Goal: Information Seeking & Learning: Learn about a topic

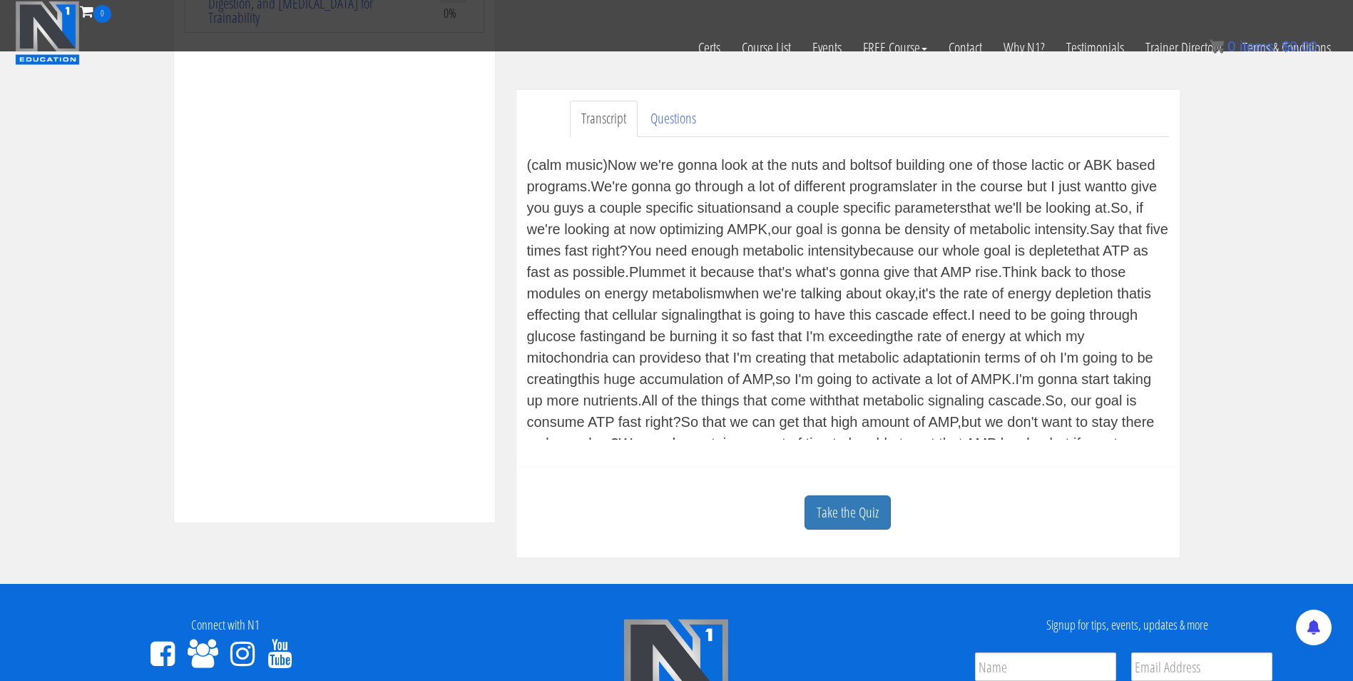
scroll to position [374, 0]
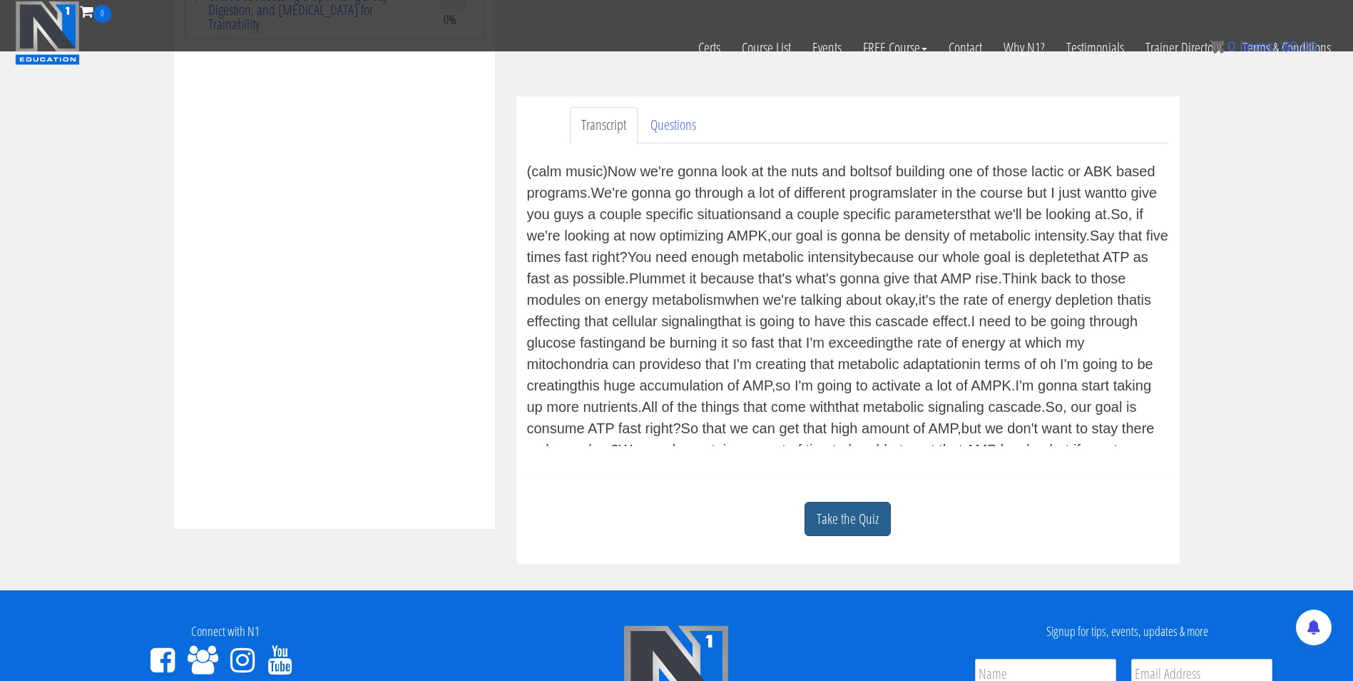
click at [860, 512] on link "Take the Quiz" at bounding box center [848, 519] width 86 height 35
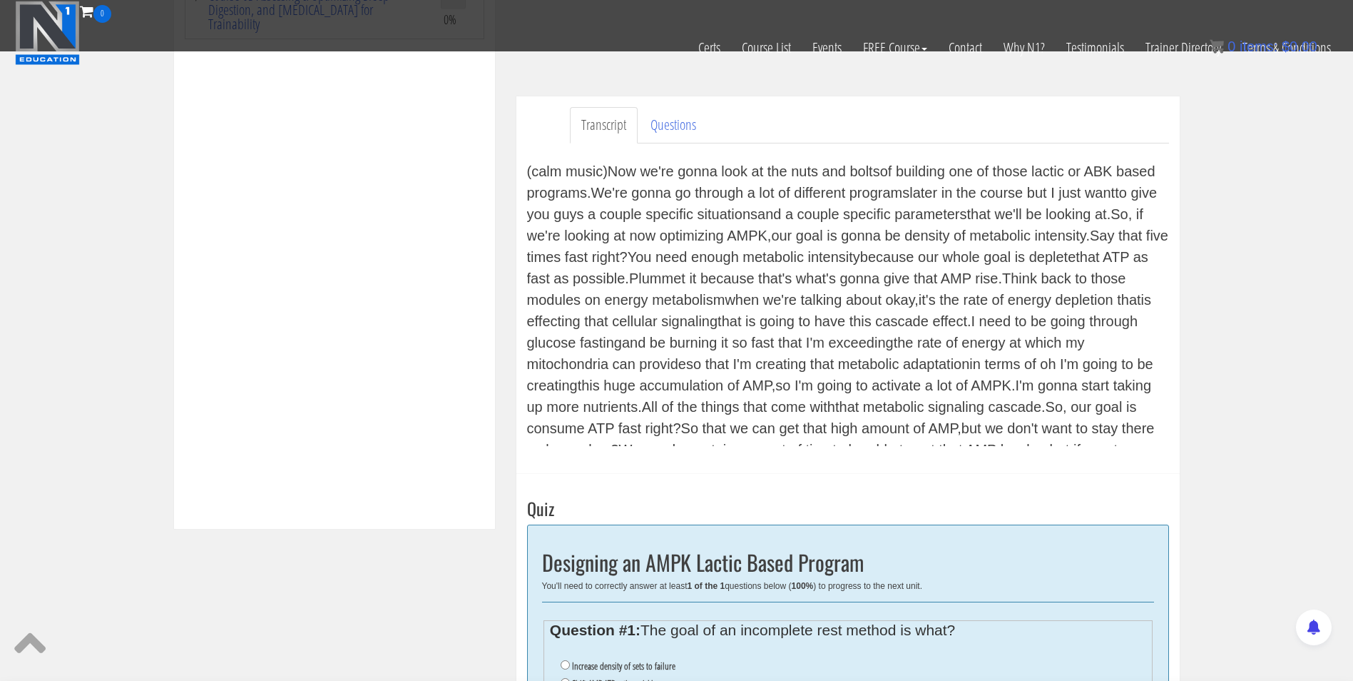
scroll to position [542, 0]
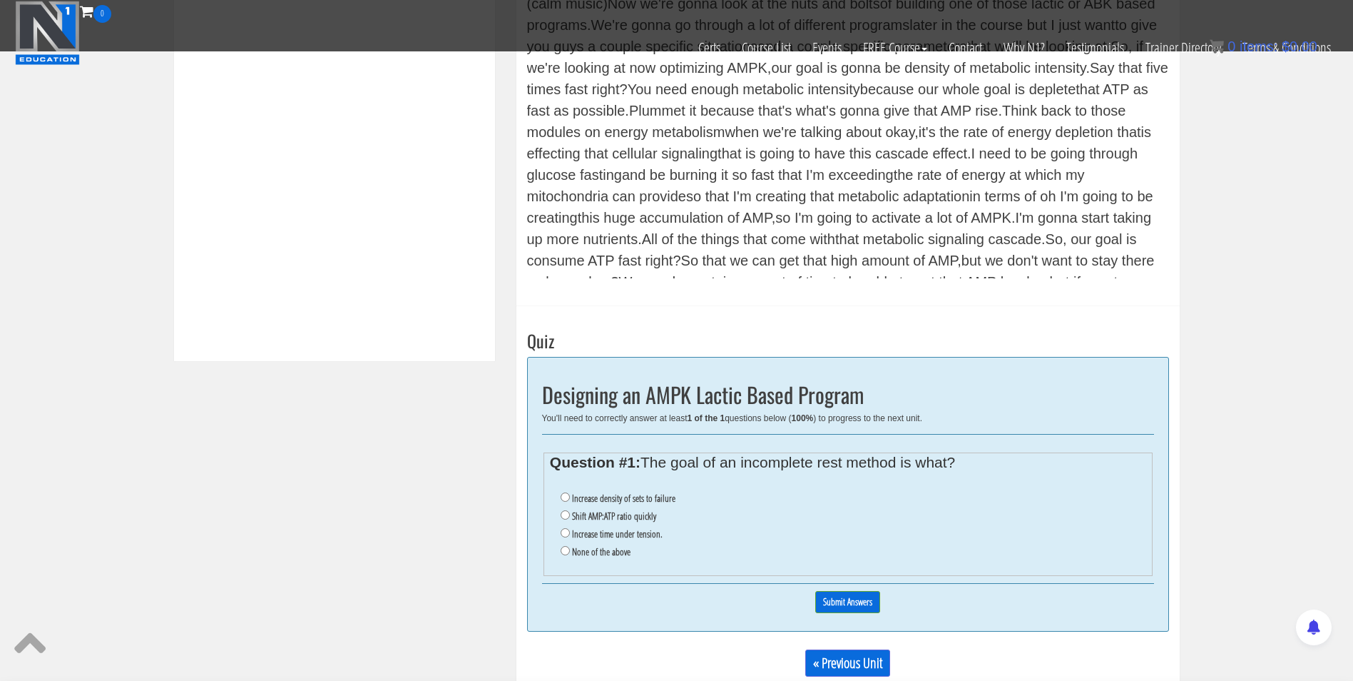
click at [559, 514] on ul "Increase density of sets to failure Shift AMP:ATP ratio quickly Increase time u…" at bounding box center [848, 525] width 596 height 86
click at [562, 515] on input "Shift AMP:ATP ratio quickly" at bounding box center [565, 514] width 9 height 9
radio input "true"
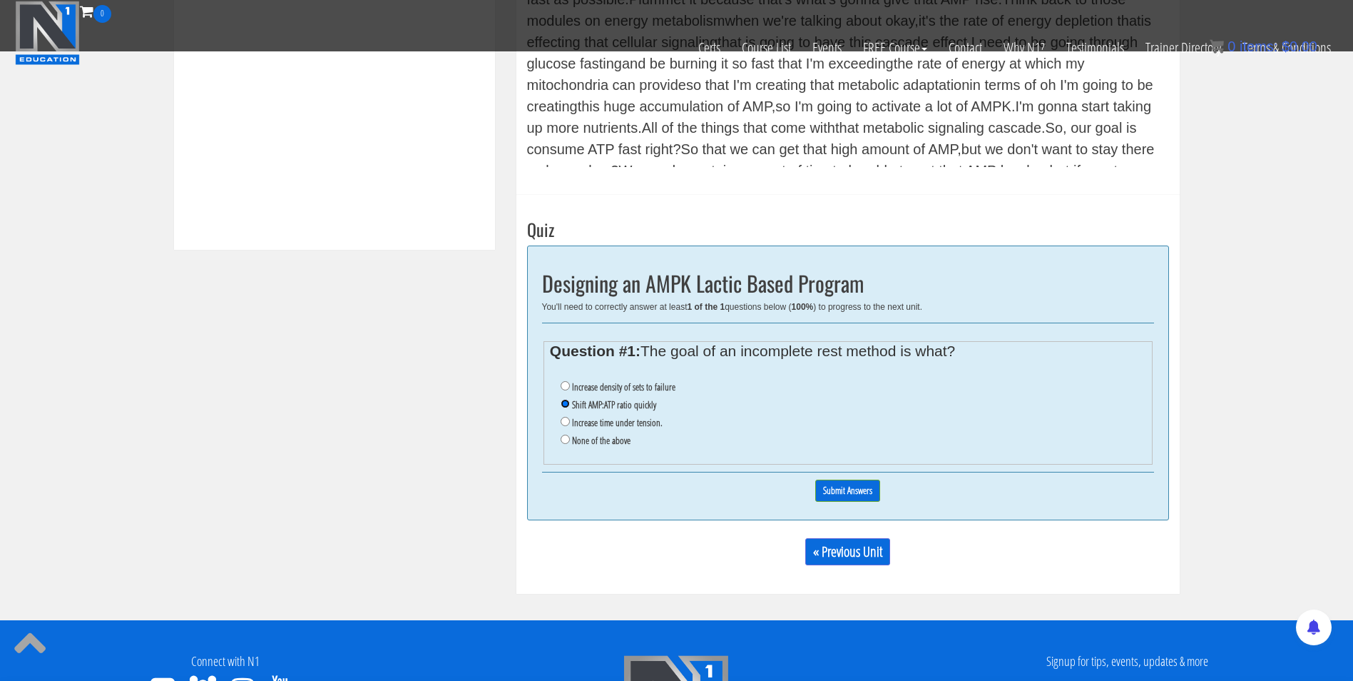
scroll to position [652, 0]
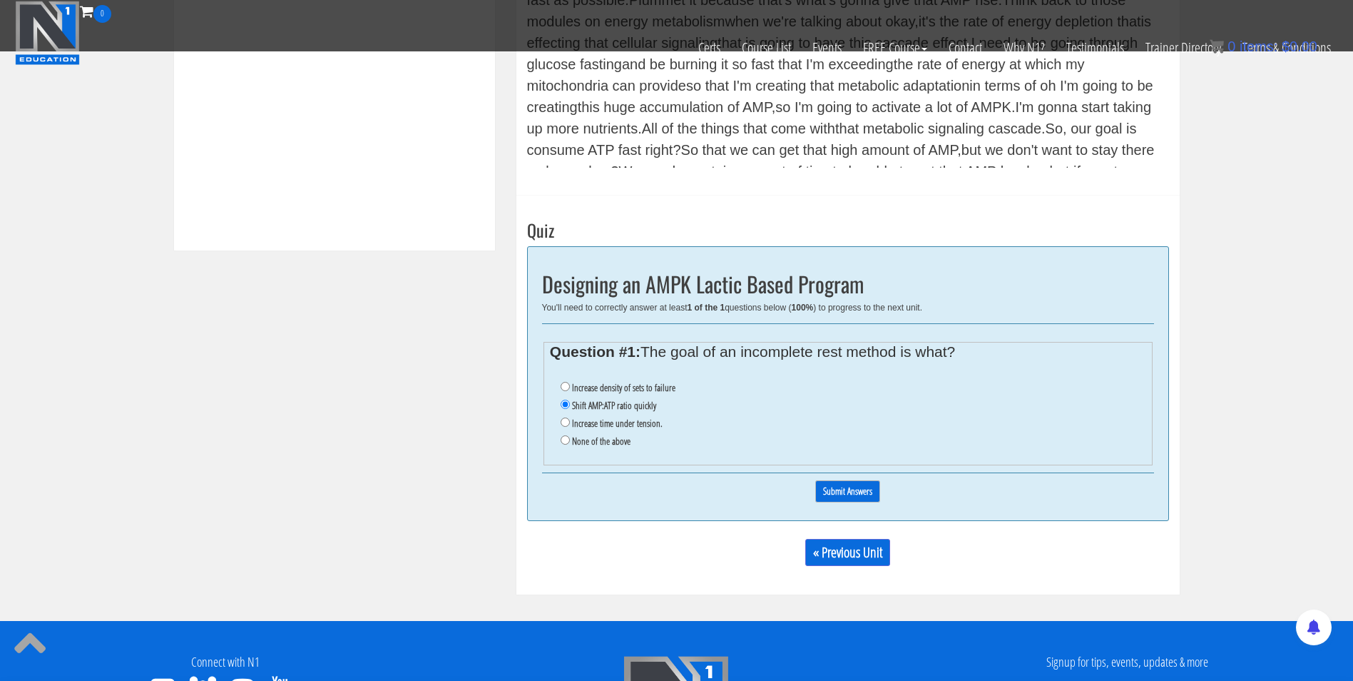
click at [845, 489] on input "Submit Answers" at bounding box center [848, 491] width 65 height 22
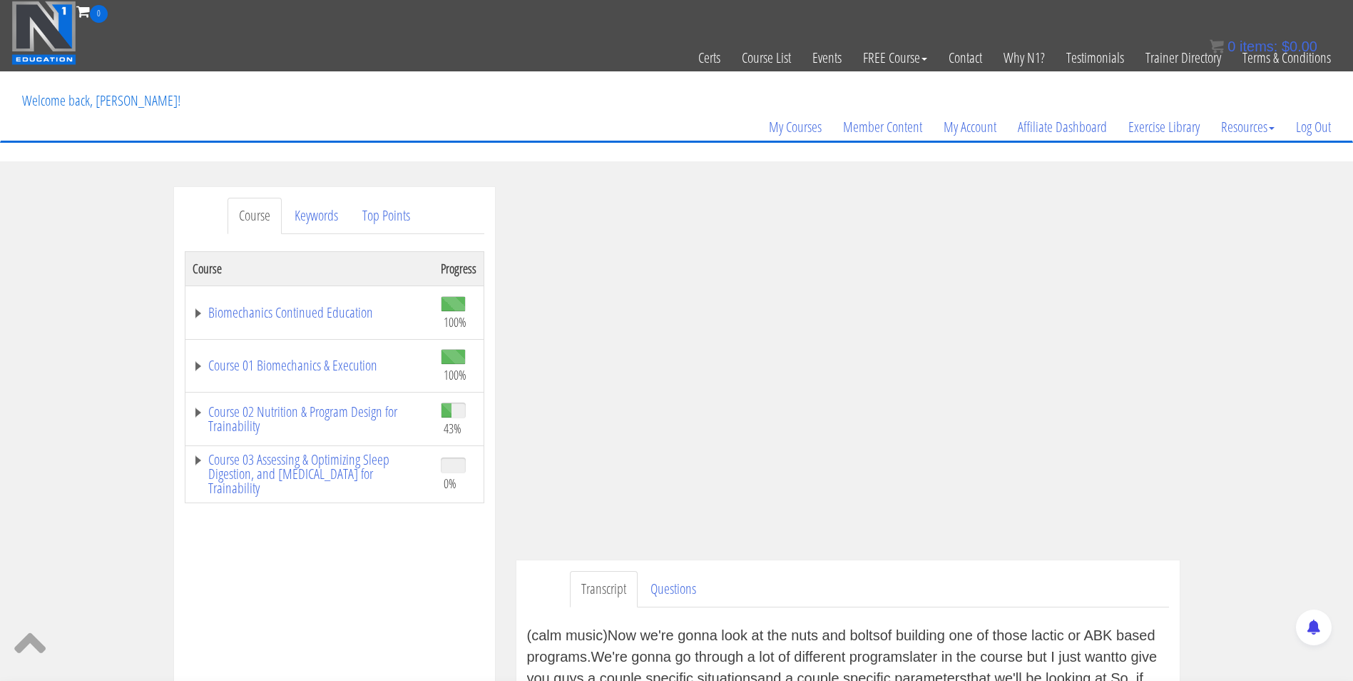
click at [61, 41] on img at bounding box center [43, 33] width 65 height 64
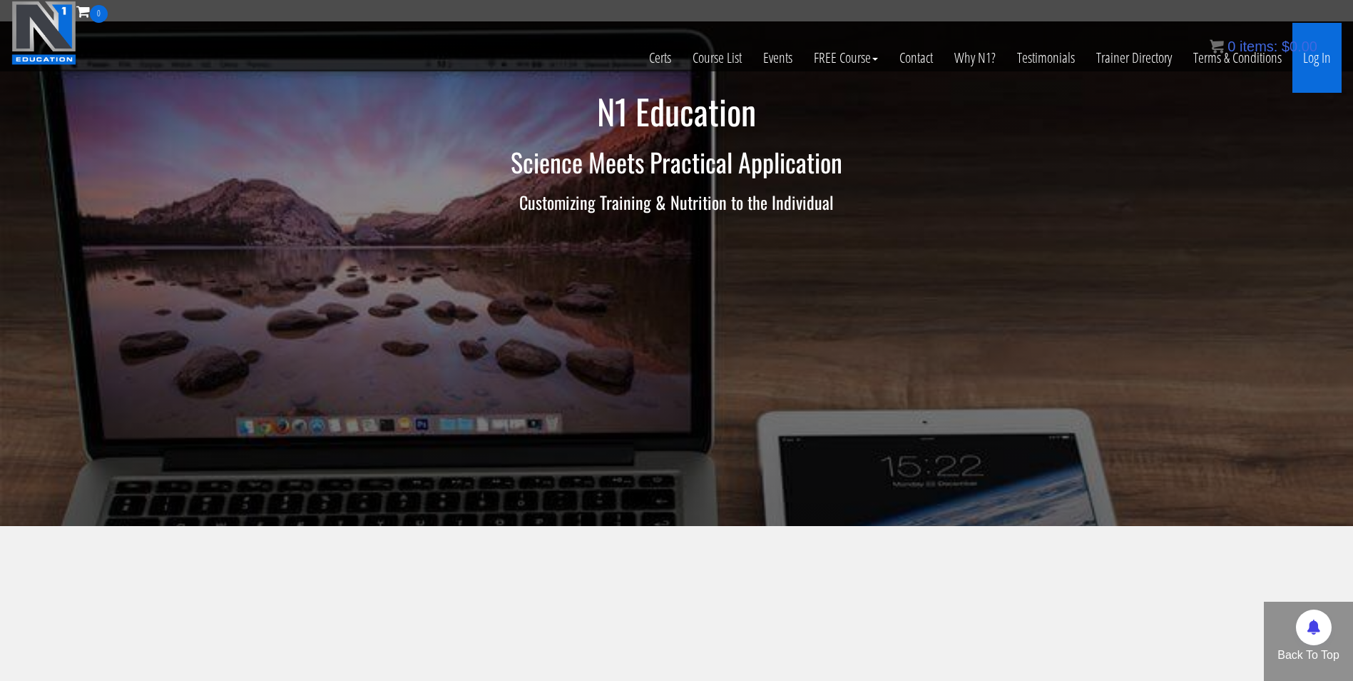
click at [1315, 59] on link "Log In" at bounding box center [1317, 58] width 49 height 70
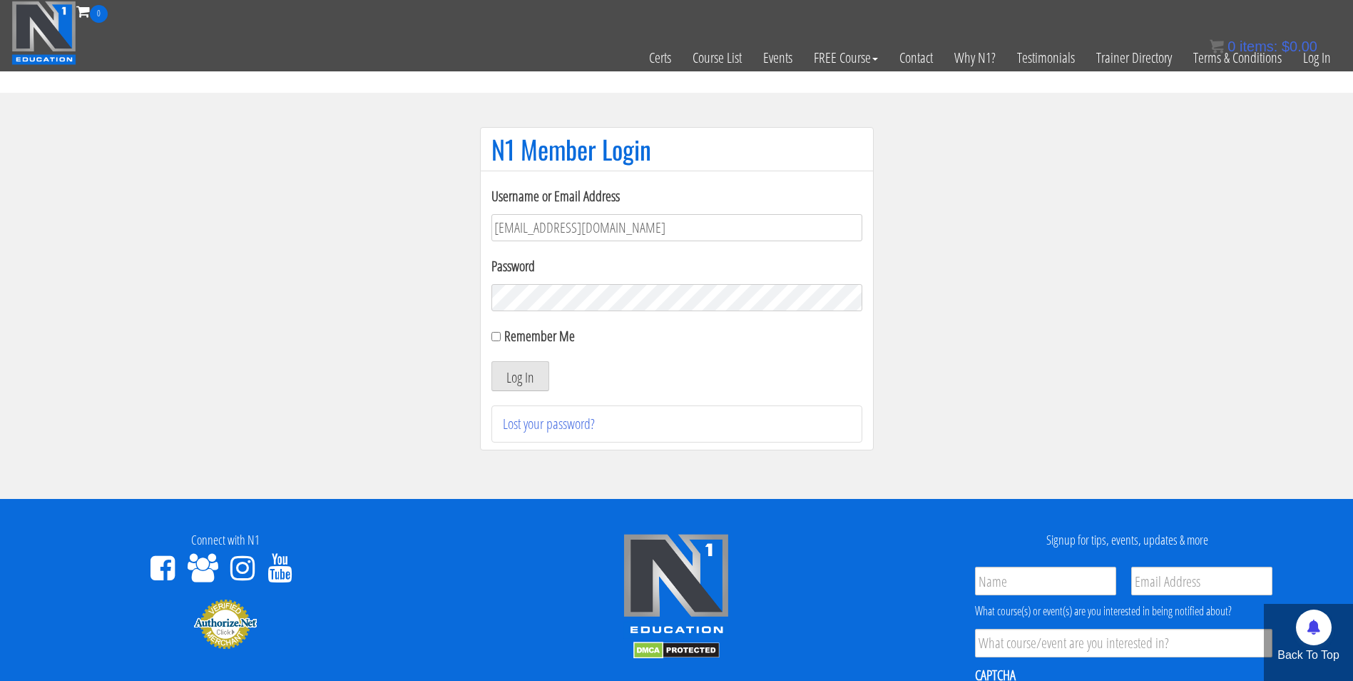
type input "darrennuzzo@gmail.com"
click at [492, 361] on button "Log In" at bounding box center [521, 376] width 58 height 30
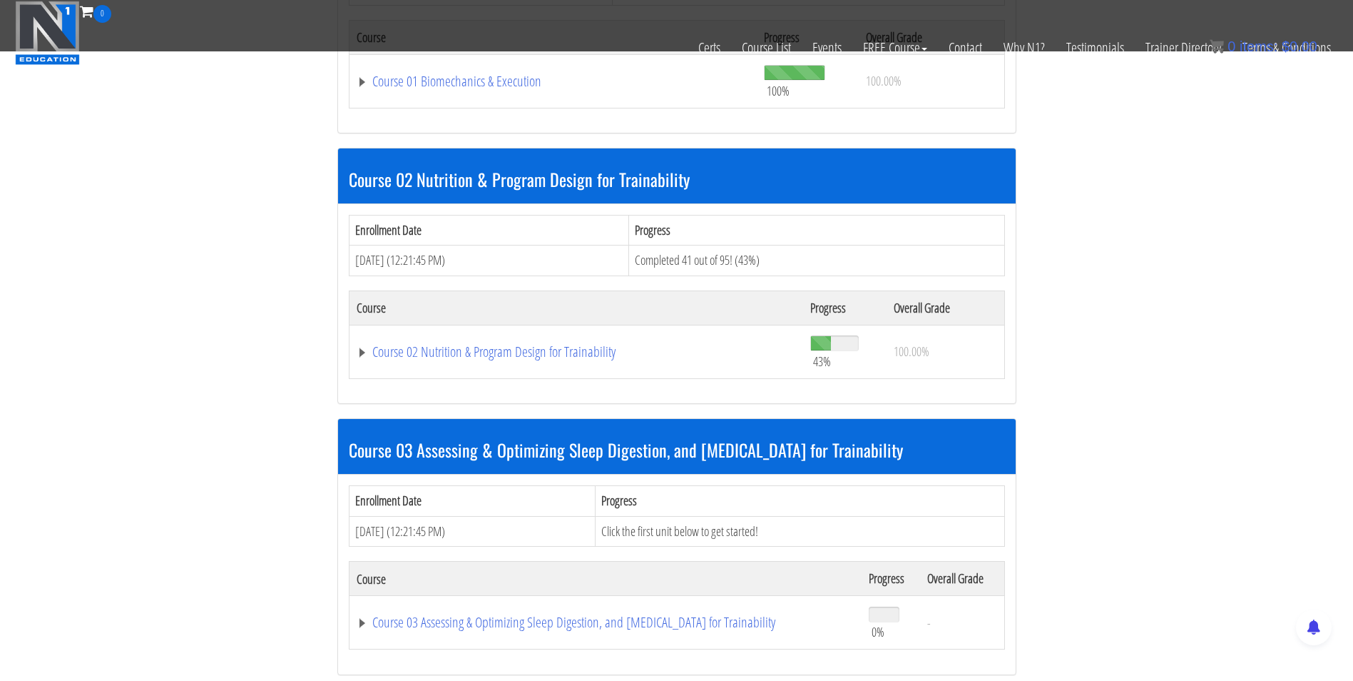
scroll to position [637, 0]
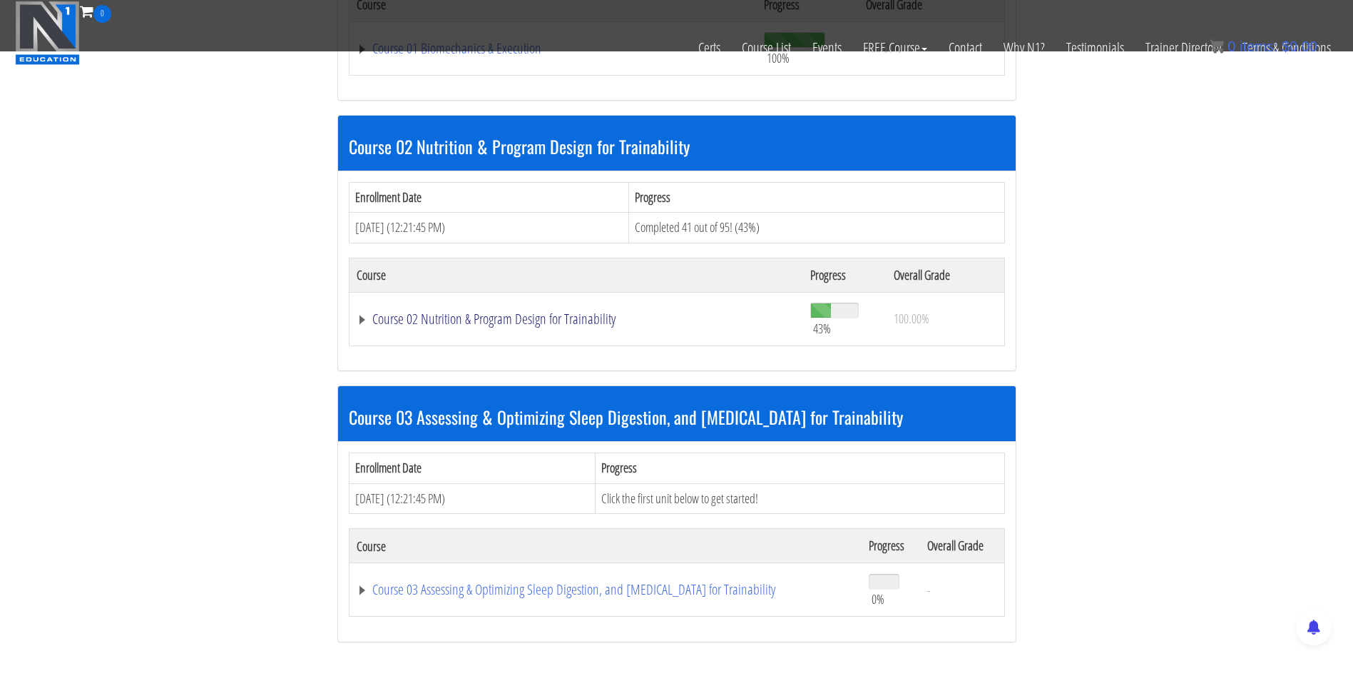
click at [475, 315] on link "Course 02 Nutrition & Program Design for Trainability" at bounding box center [577, 319] width 440 height 14
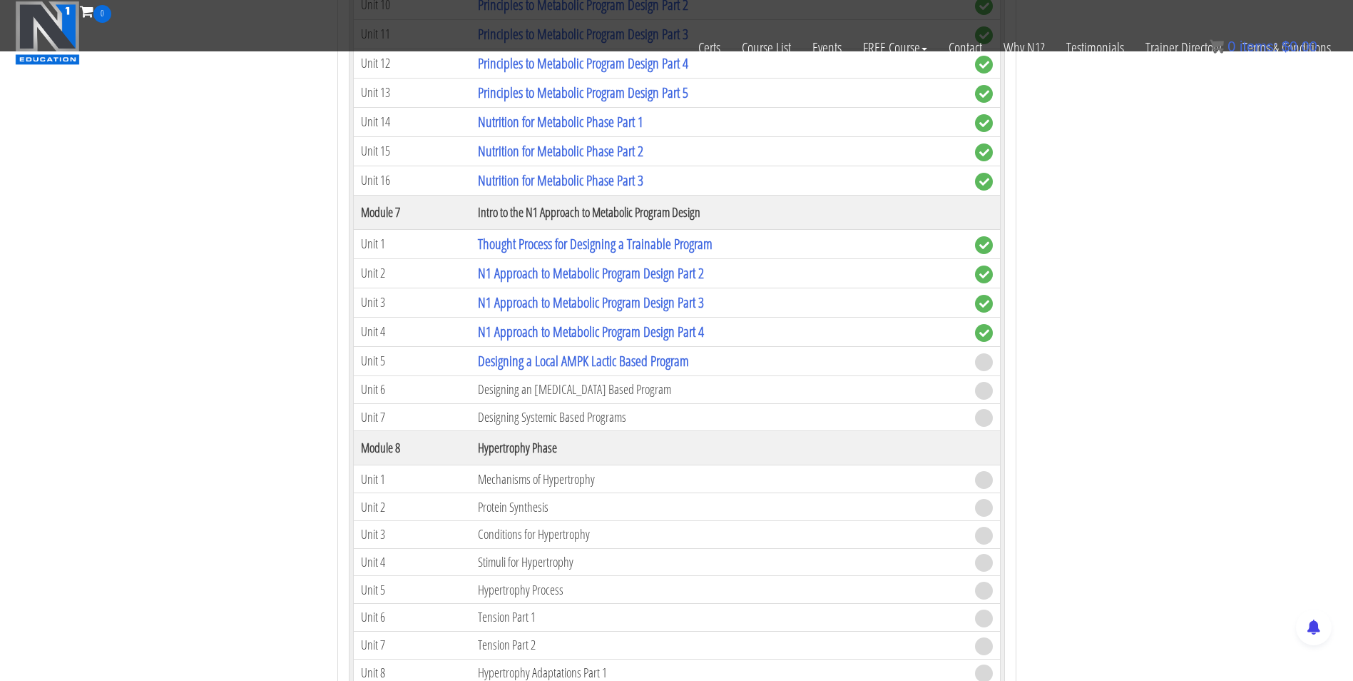
scroll to position [2201, 0]
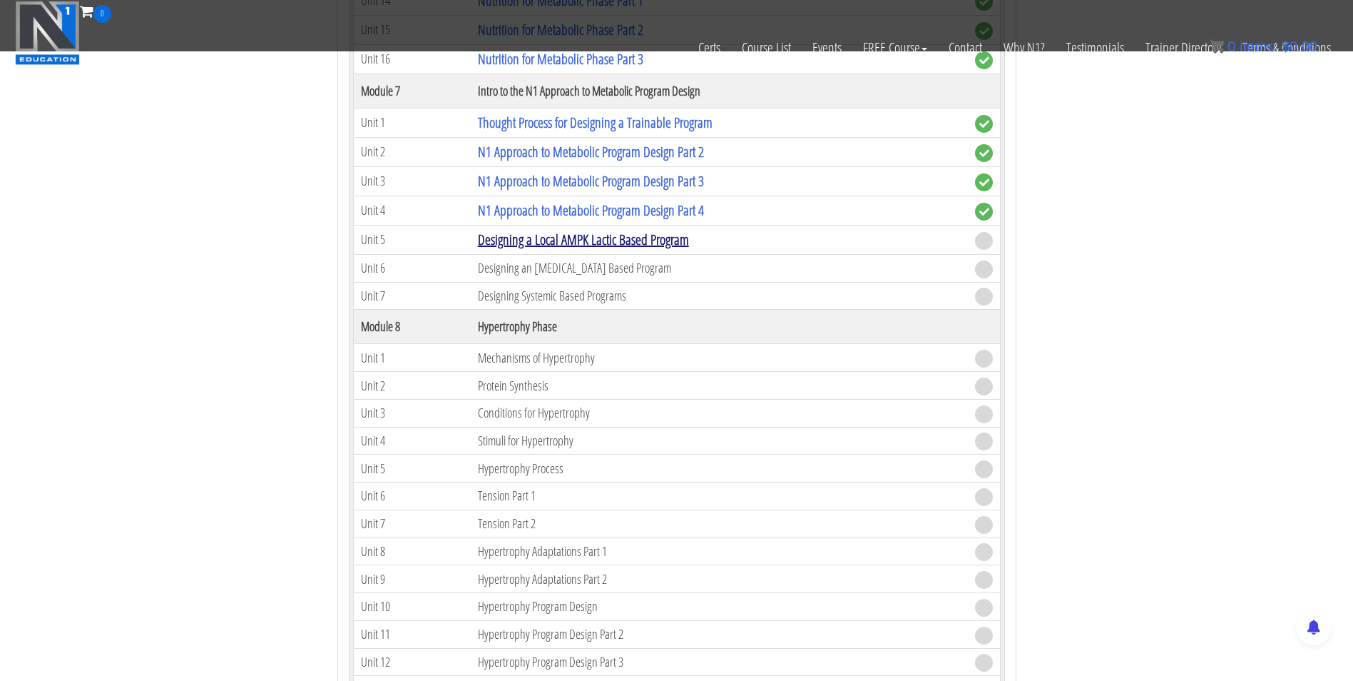
click at [541, 245] on link "Designing a Local AMPK Lactic Based Program" at bounding box center [583, 239] width 211 height 19
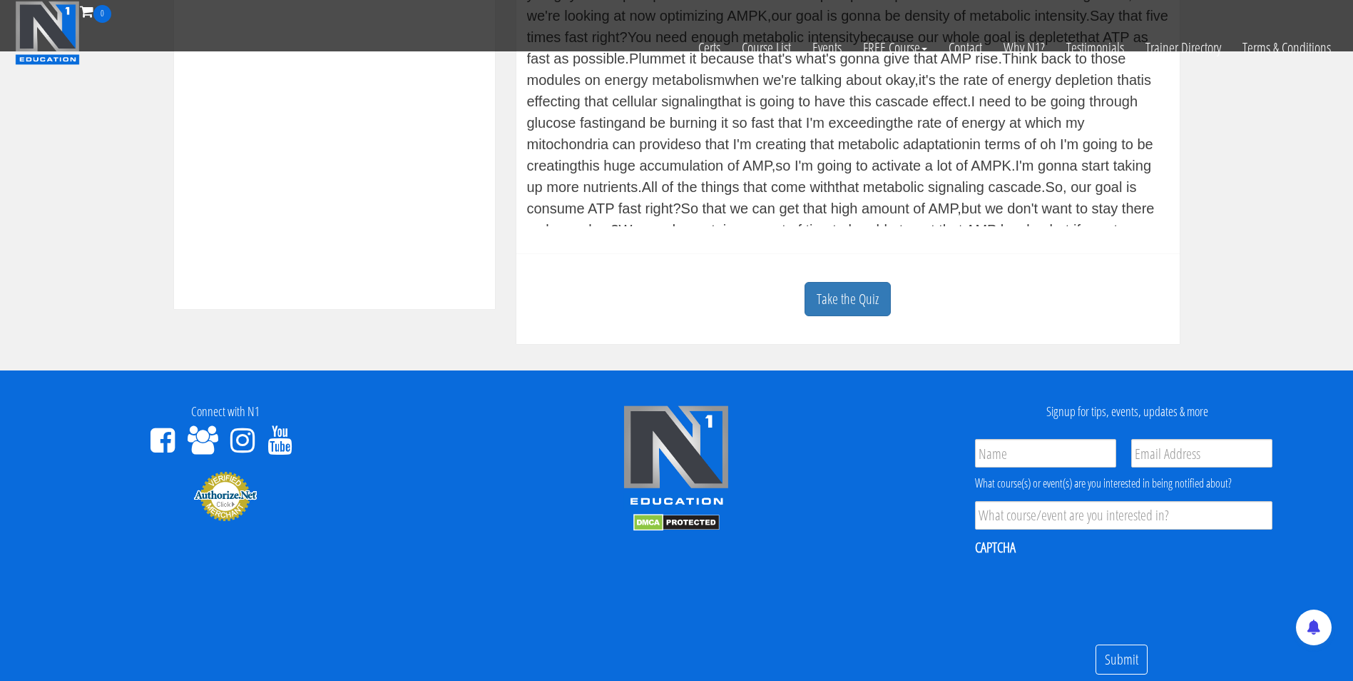
scroll to position [594, 0]
click at [846, 308] on link "Take the Quiz" at bounding box center [848, 298] width 86 height 35
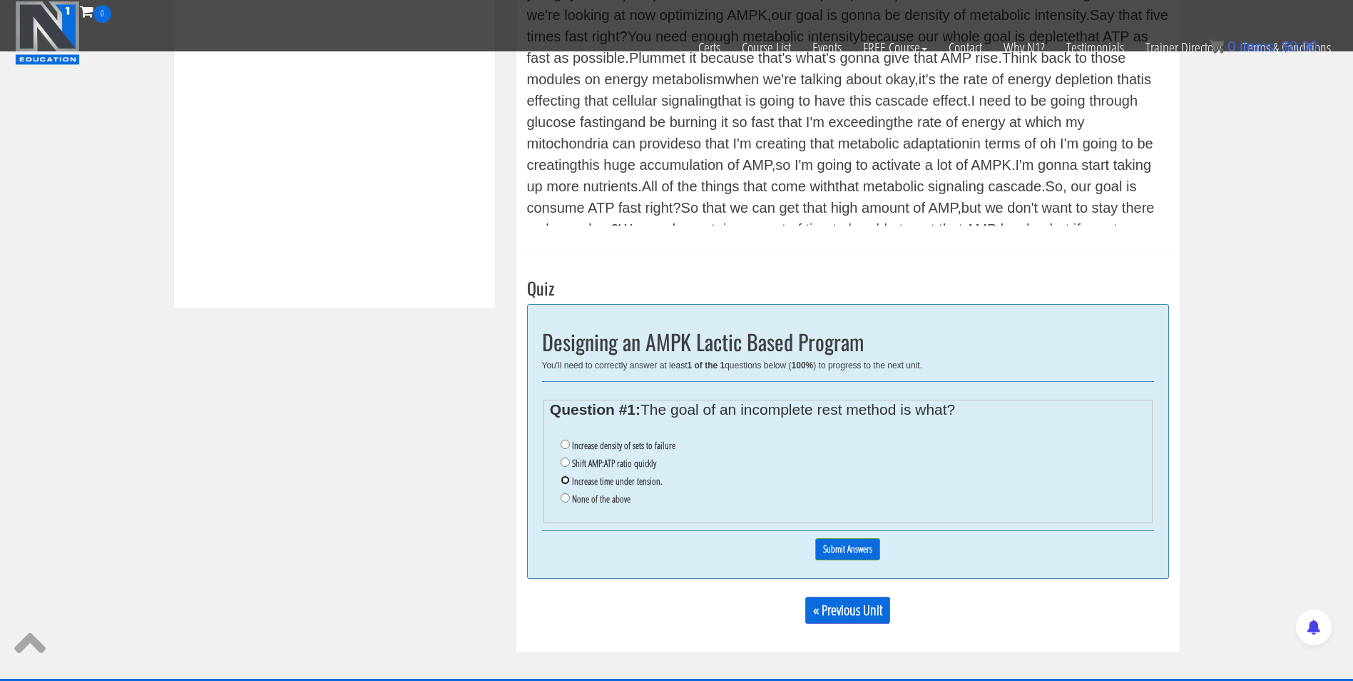
click at [565, 477] on input "Increase time under tension." at bounding box center [565, 479] width 9 height 9
radio input "true"
click at [565, 464] on input "Shift AMP:ATP ratio quickly" at bounding box center [565, 461] width 9 height 9
radio input "true"
click at [850, 550] on input "Submit Answers" at bounding box center [848, 549] width 65 height 22
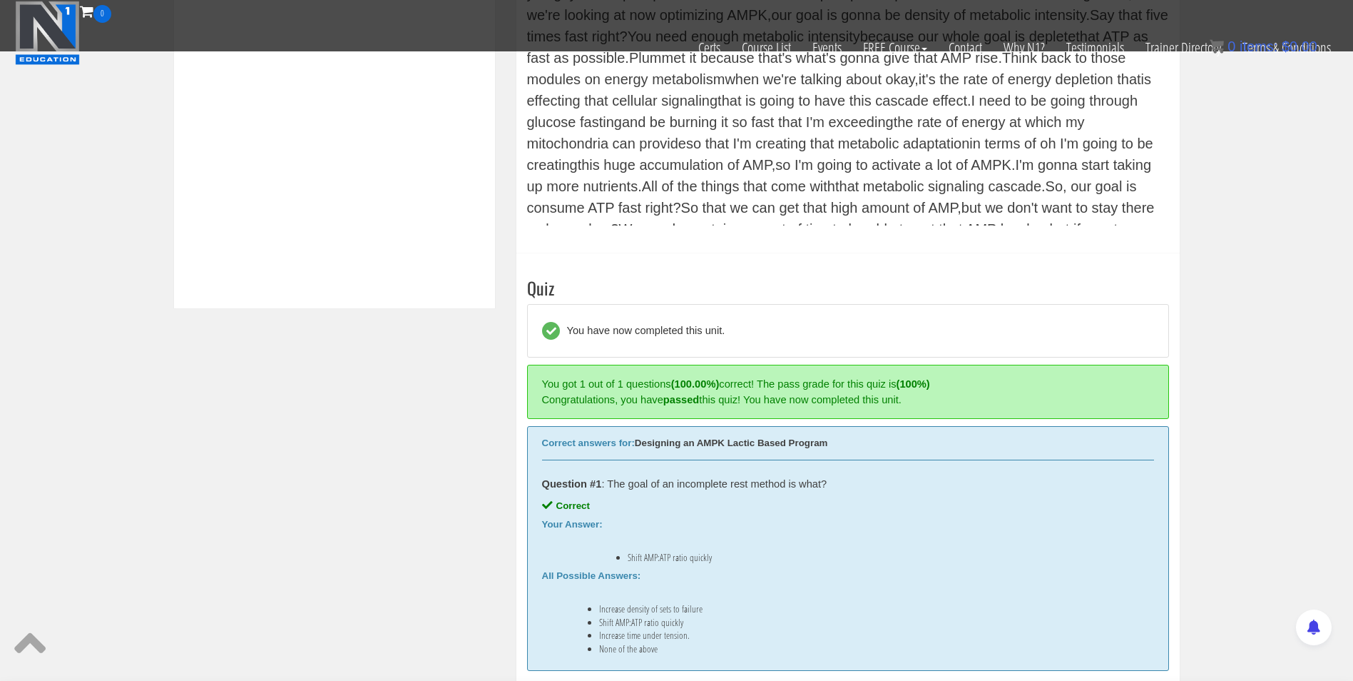
scroll to position [827, 0]
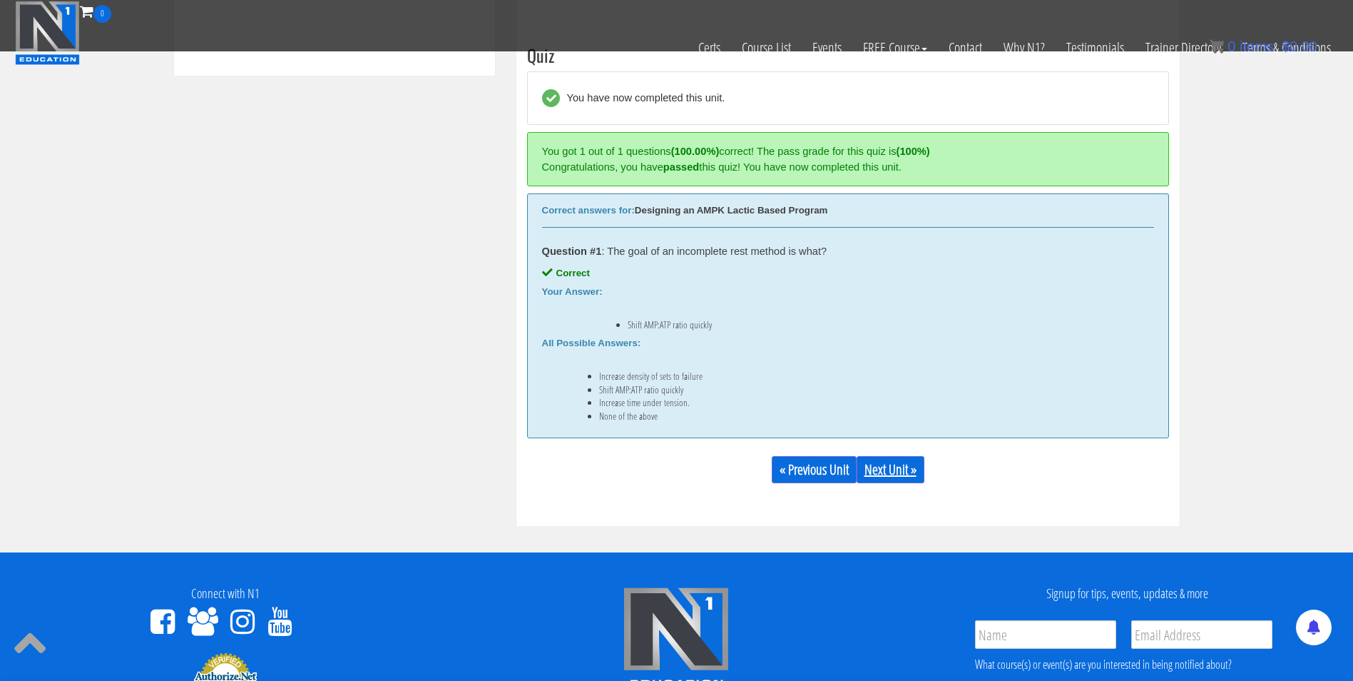
click at [901, 479] on link "Next Unit »" at bounding box center [891, 469] width 68 height 27
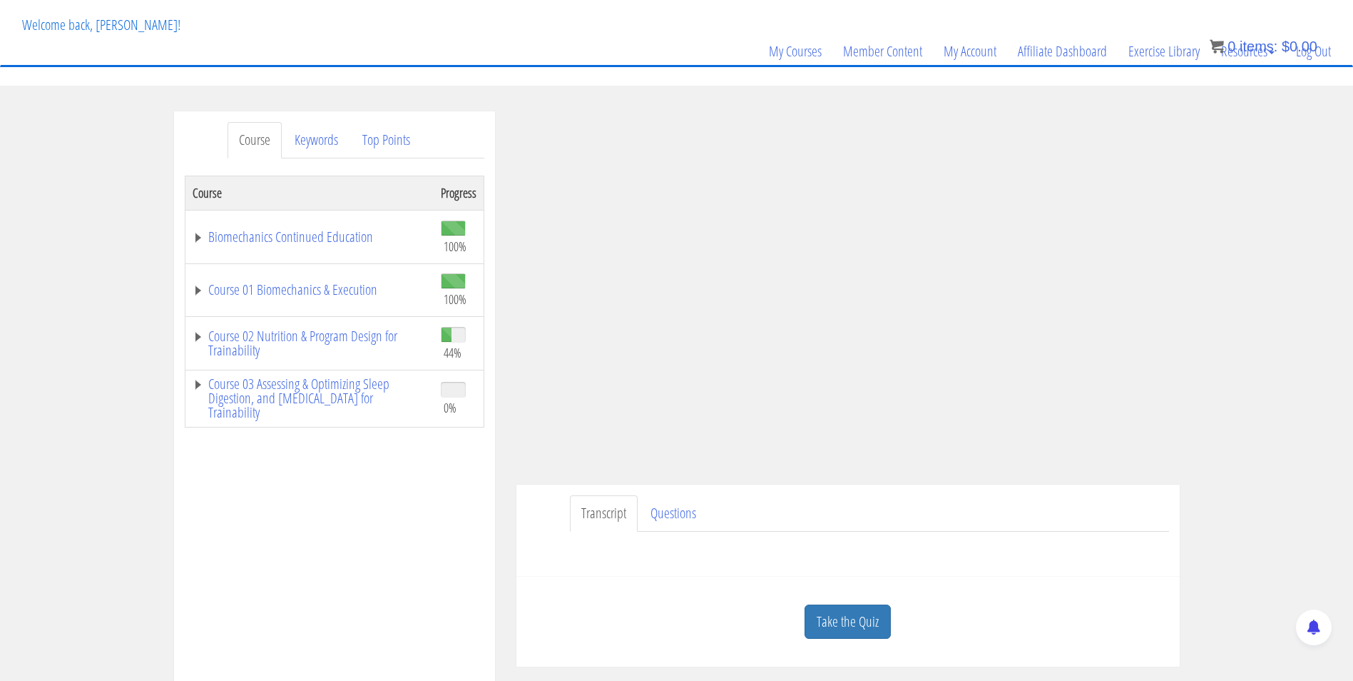
scroll to position [75, 0]
click at [884, 621] on link "Take the Quiz" at bounding box center [848, 622] width 86 height 35
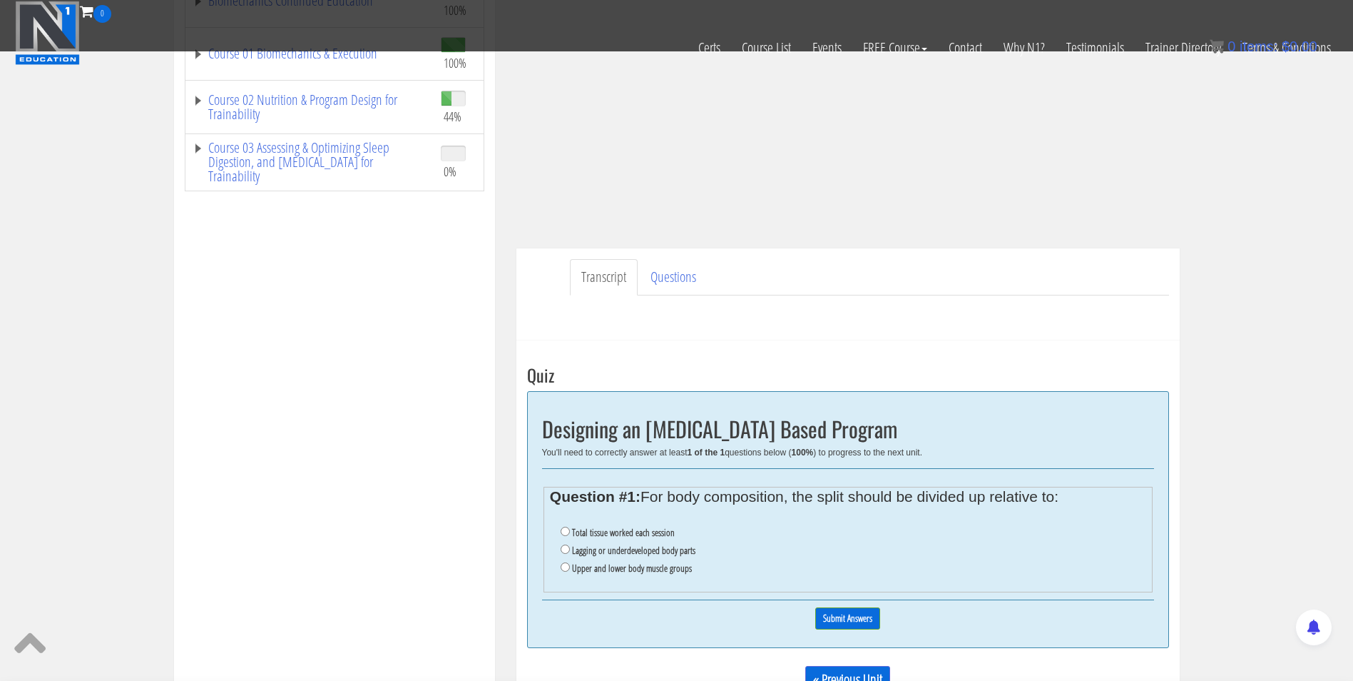
scroll to position [334, 0]
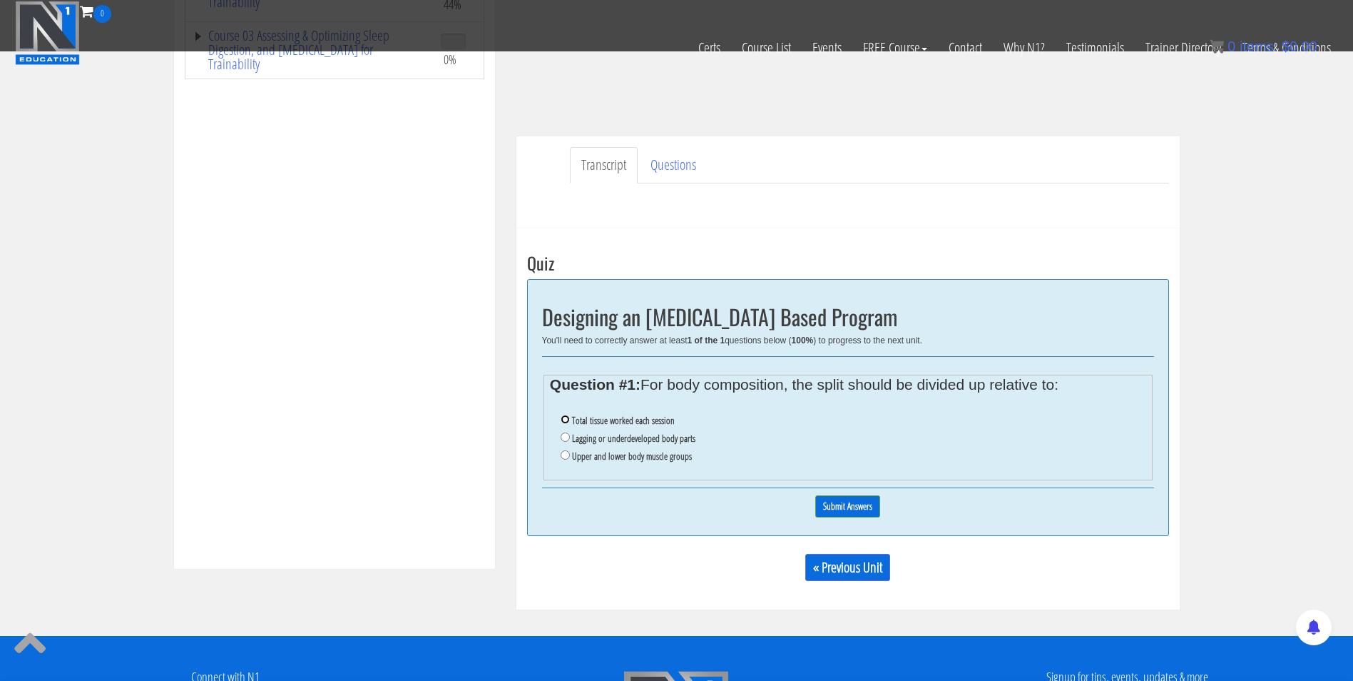
click at [563, 417] on input "Total tissue worked each session" at bounding box center [565, 419] width 9 height 9
radio input "true"
click at [823, 503] on input "Submit Answers" at bounding box center [848, 506] width 65 height 22
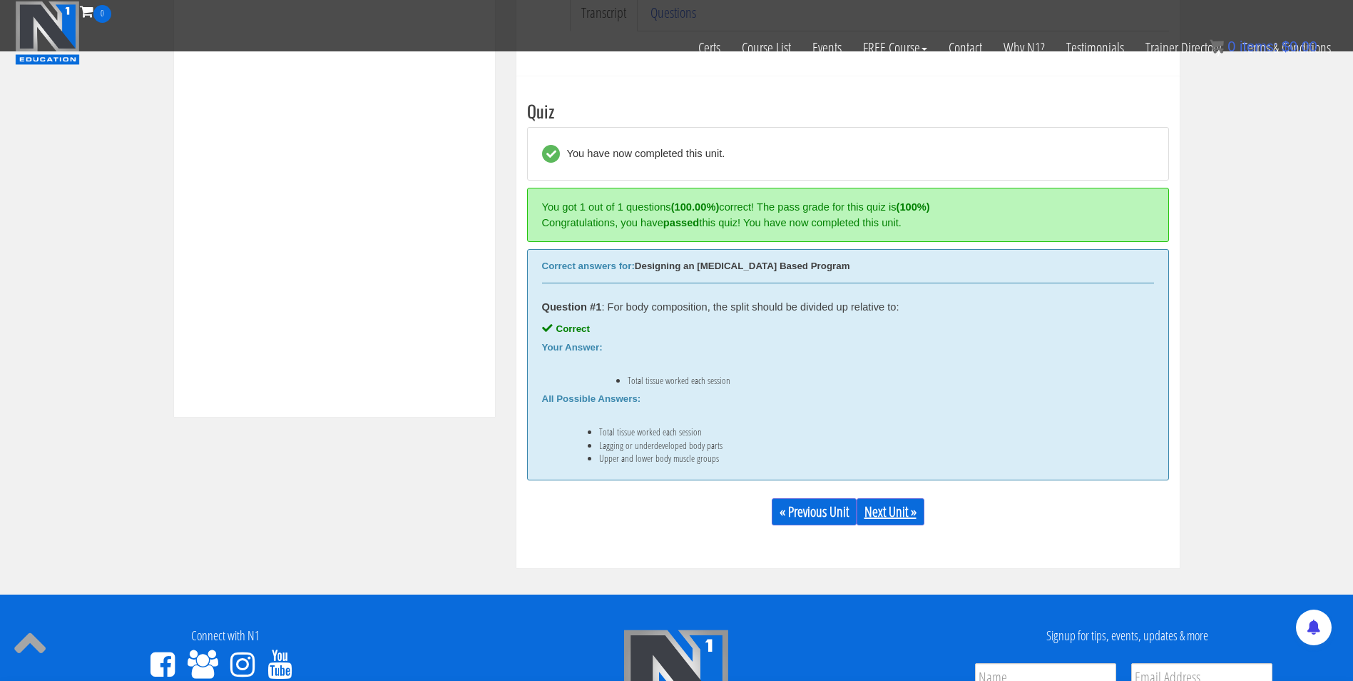
scroll to position [485, 0]
click at [903, 504] on link "Next Unit »" at bounding box center [891, 512] width 68 height 27
